Goal: Communication & Community: Participate in discussion

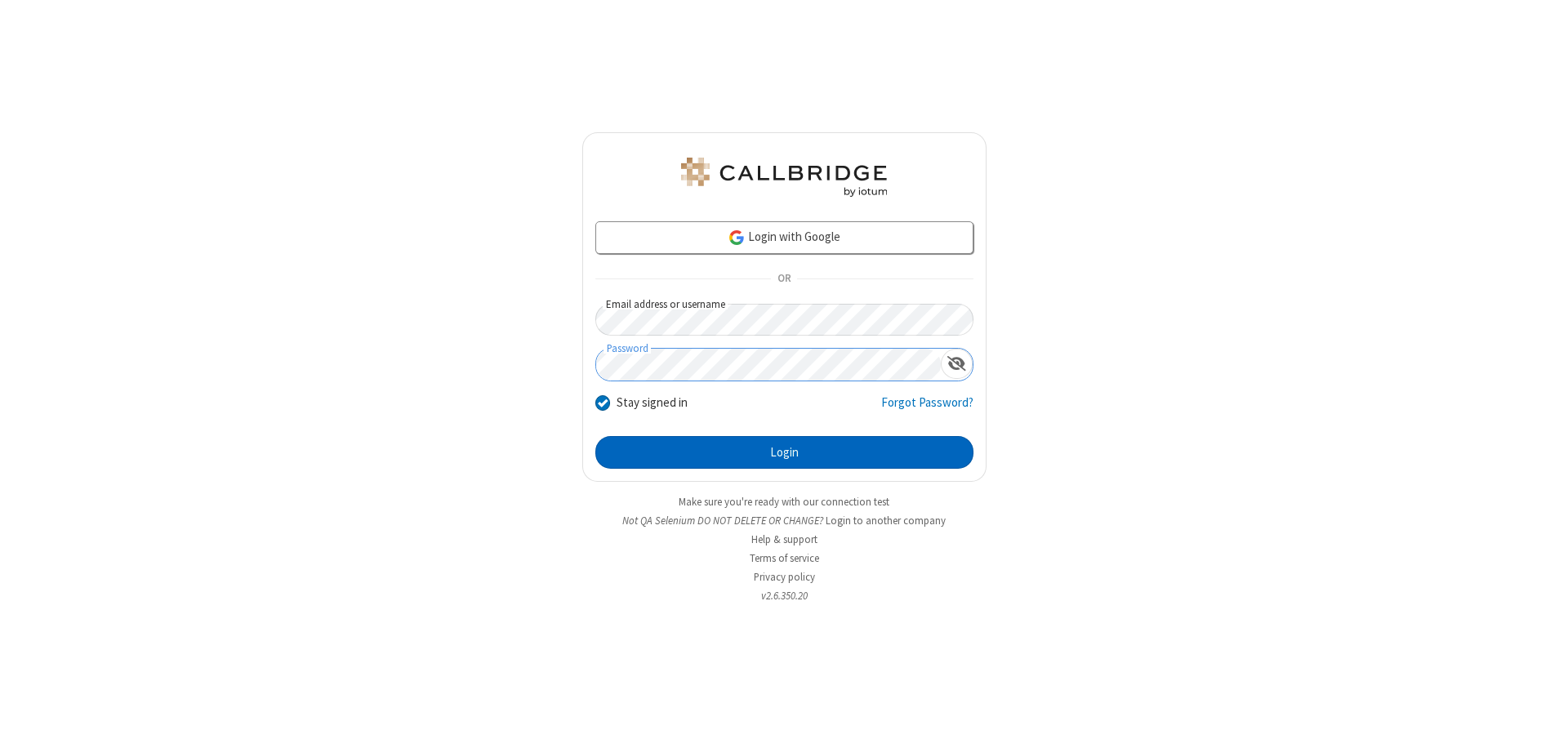
click at [784, 452] on button "Login" at bounding box center [784, 452] width 378 height 32
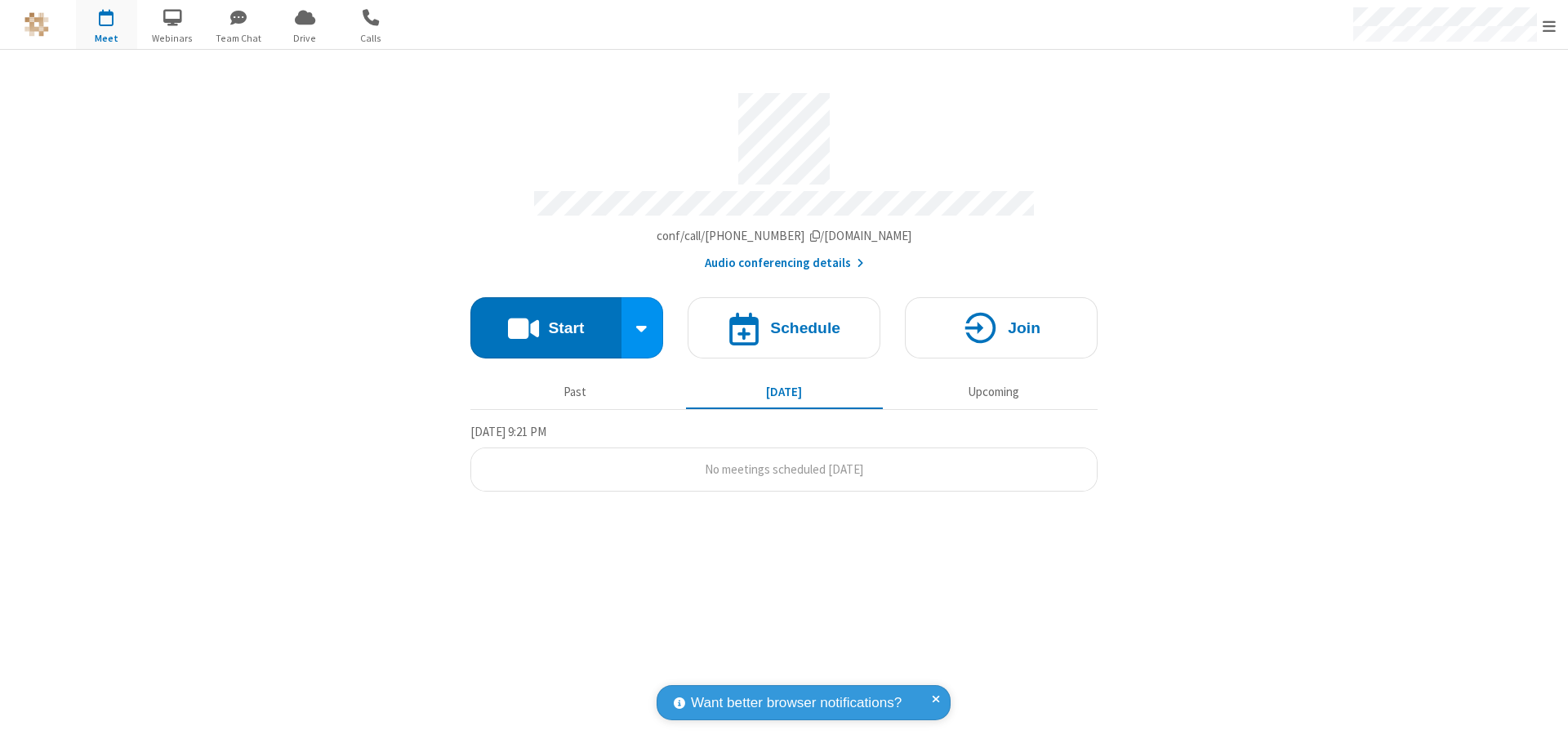
click at [545, 320] on button "Start" at bounding box center [545, 328] width 151 height 62
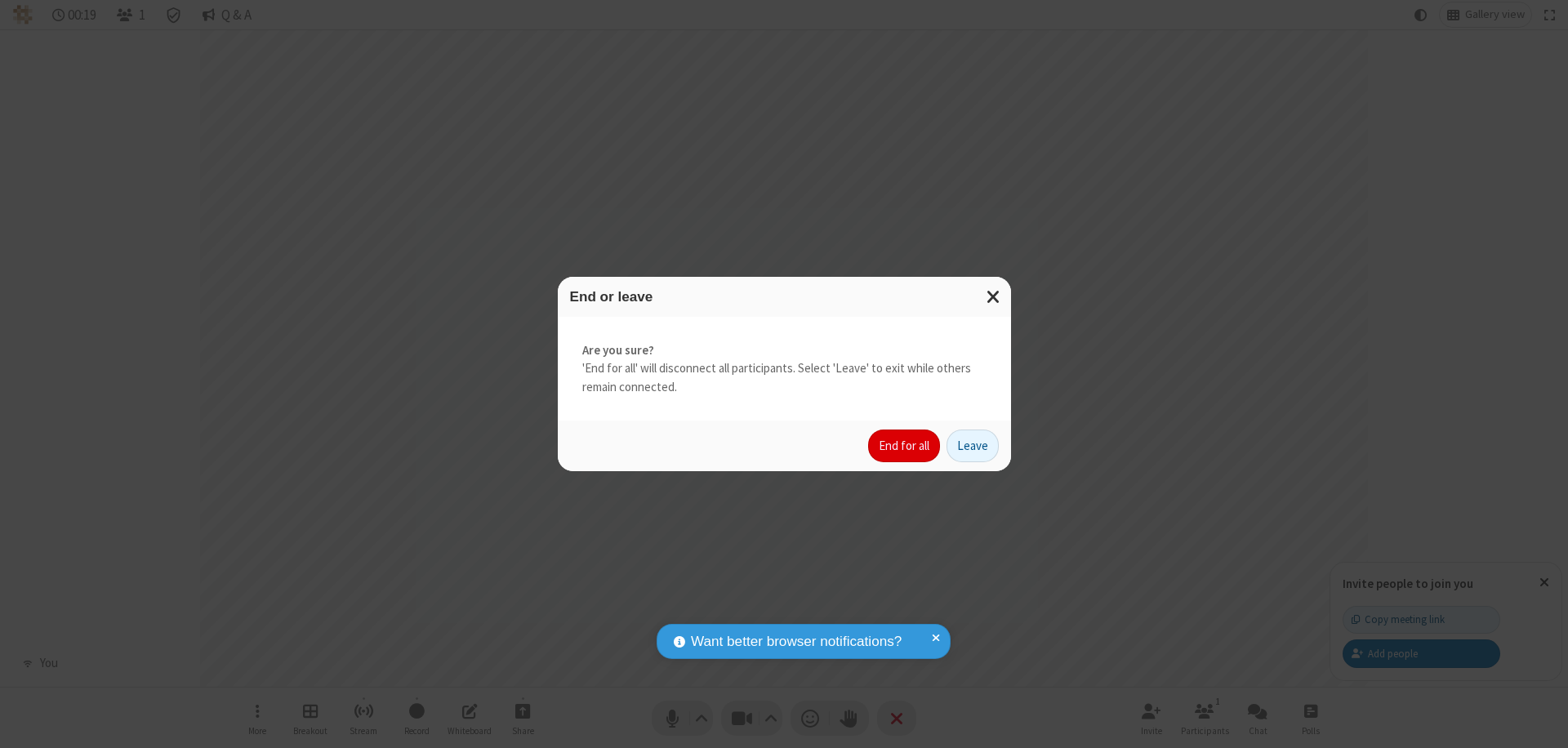
click at [904, 446] on button "End for all" at bounding box center [904, 446] width 72 height 32
